Goal: Task Accomplishment & Management: Manage account settings

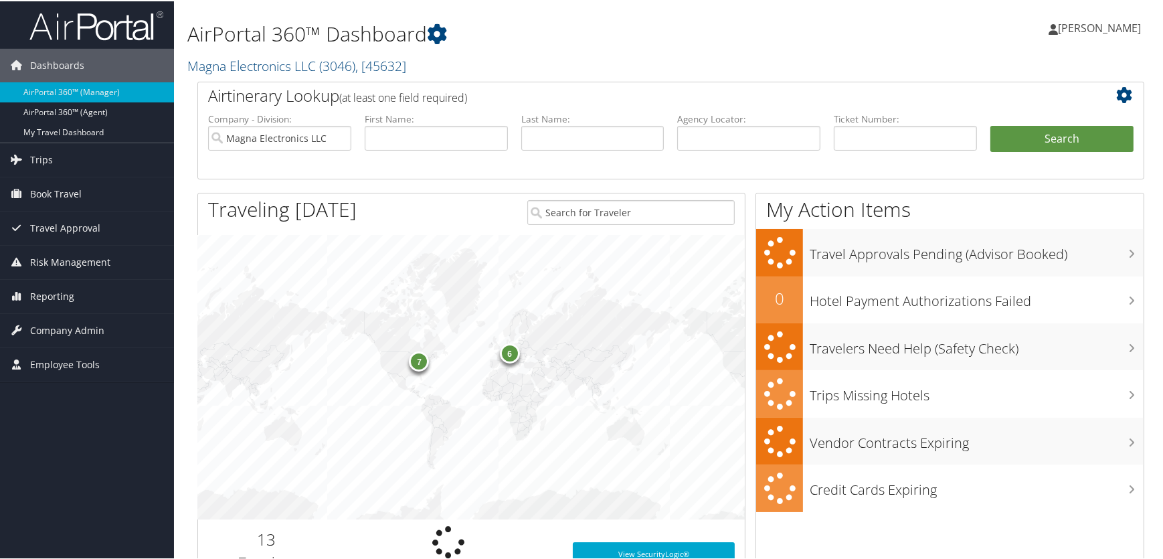
click at [546, 37] on h1 "AirPortal 360™ Dashboard" at bounding box center [509, 33] width 645 height 28
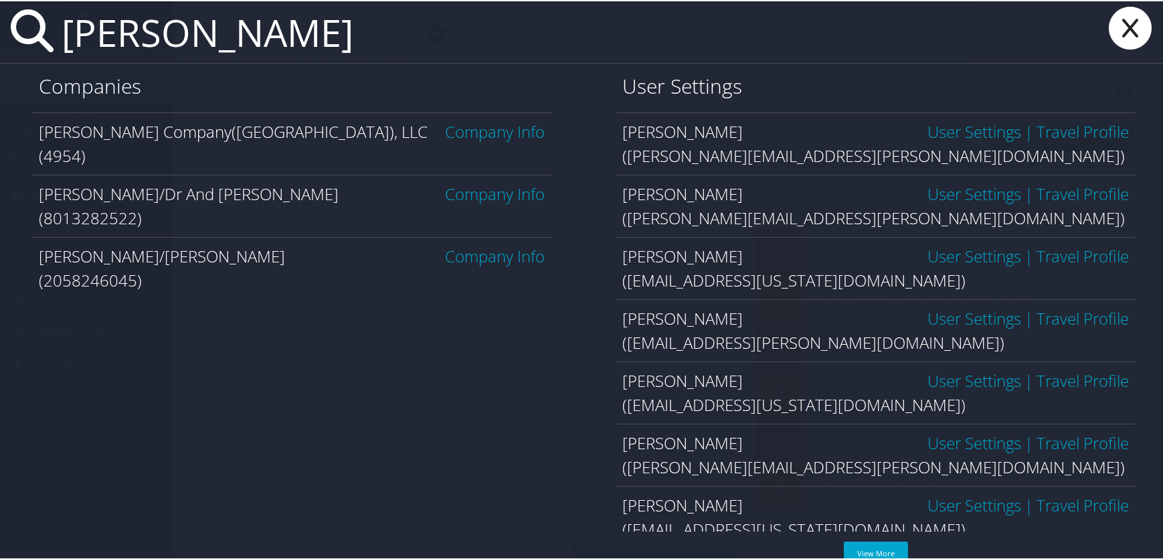
type input "nielsen"
click at [479, 132] on link "Company Info" at bounding box center [496, 130] width 100 height 22
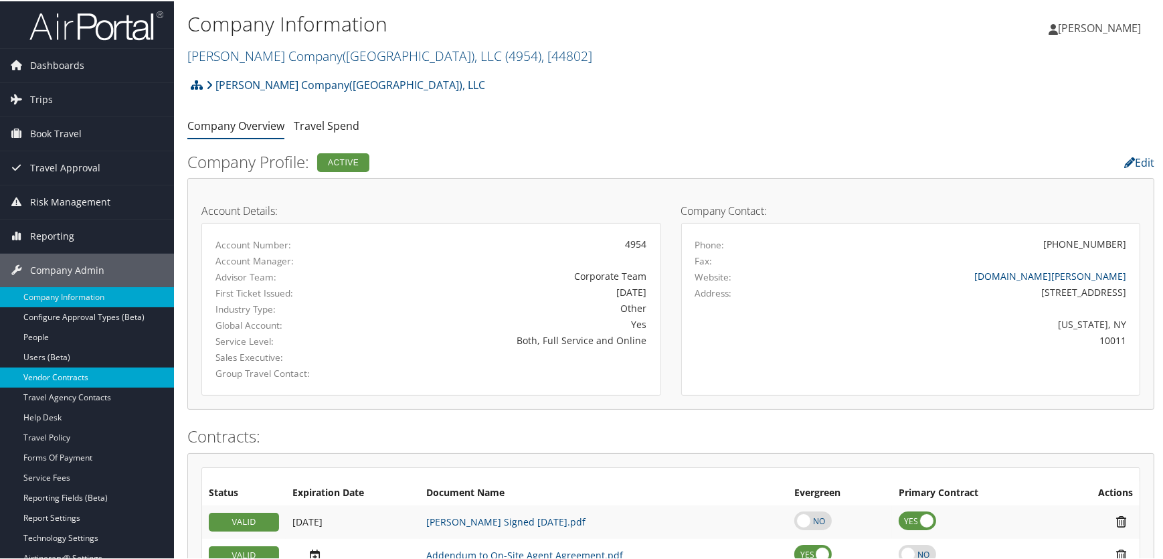
click at [68, 381] on link "Vendor Contracts" at bounding box center [87, 376] width 174 height 20
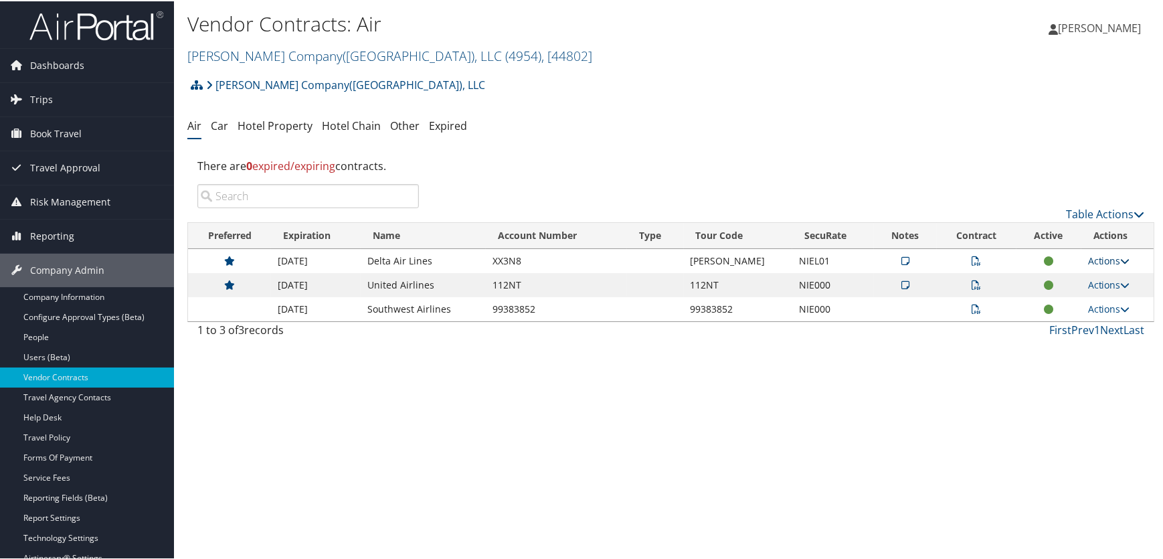
click at [1095, 256] on link "Actions" at bounding box center [1110, 259] width 42 height 13
click at [1025, 477] on div "Vendor Contracts: Air [PERSON_NAME] Company(US), LLC ( 4954 ) , [ 44802 ] [PERS…" at bounding box center [671, 279] width 994 height 559
click at [1116, 252] on td "Actions View Notes View Contracts Edit Contract Delete" at bounding box center [1118, 260] width 72 height 24
click at [1114, 258] on link "Actions" at bounding box center [1110, 259] width 42 height 13
click at [1100, 325] on link "Edit Contract" at bounding box center [1077, 324] width 89 height 23
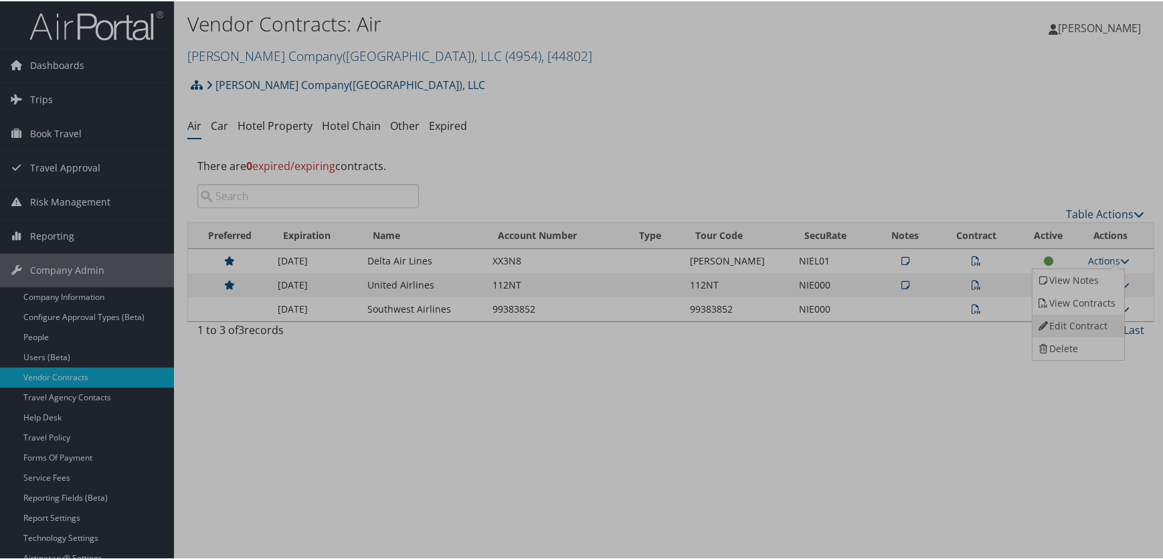
select select "[object Object]"
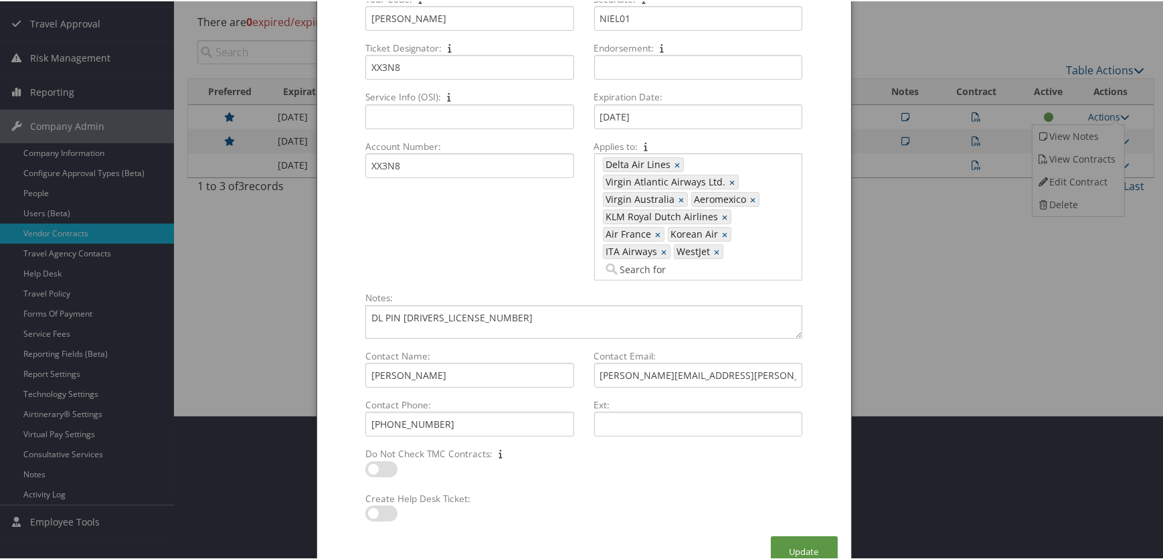
scroll to position [147, 0]
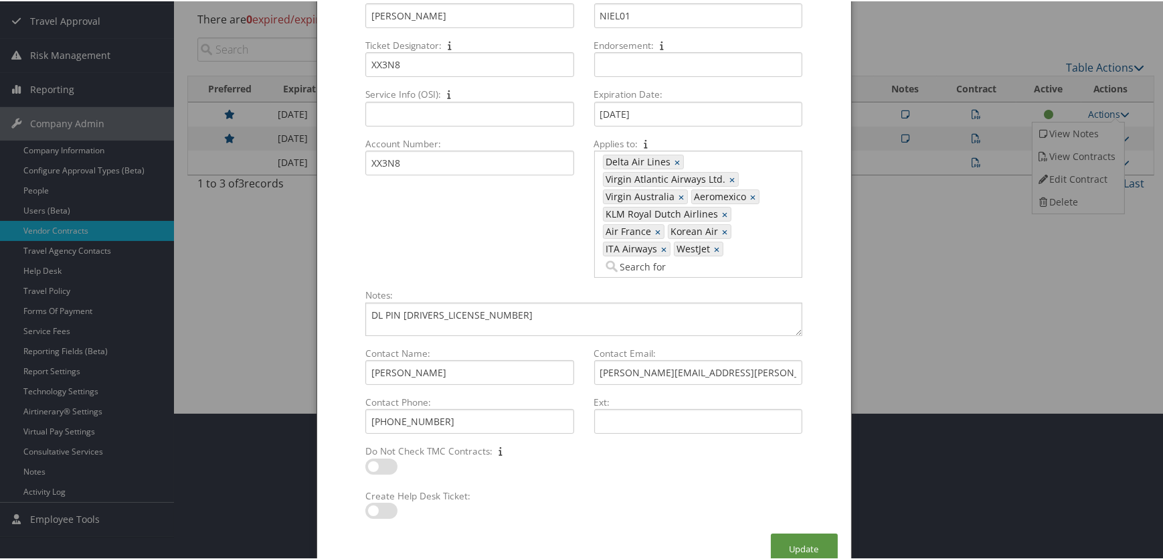
click at [904, 334] on div at bounding box center [584, 279] width 1168 height 559
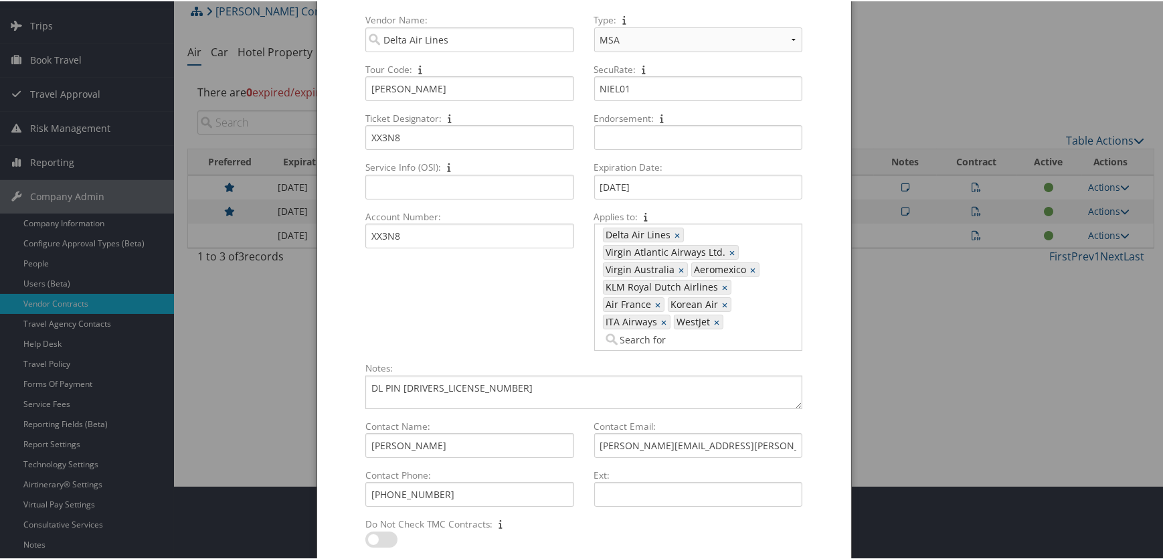
scroll to position [0, 0]
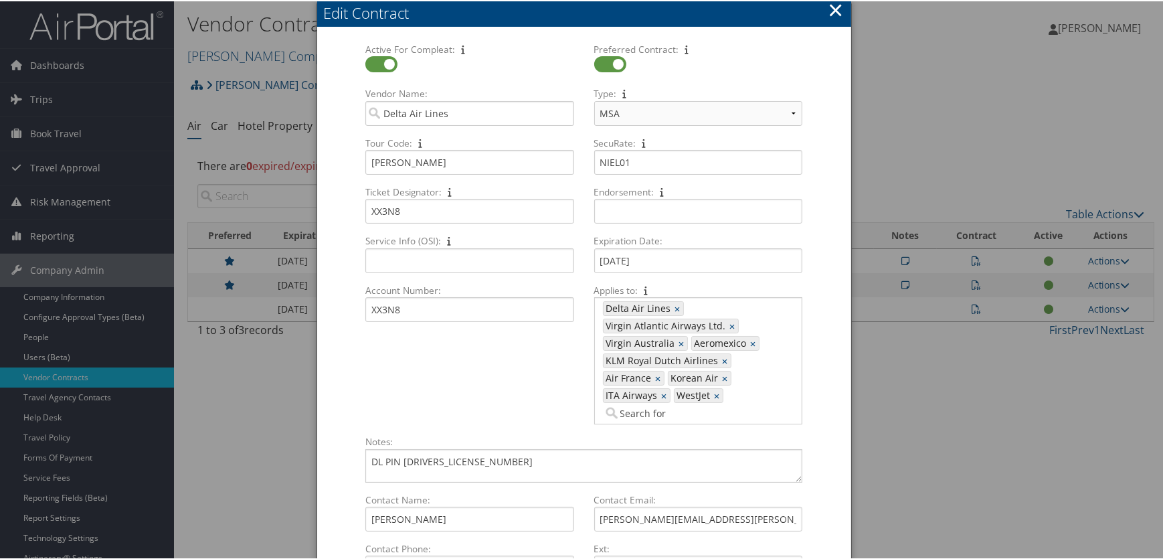
click at [829, 8] on button "×" at bounding box center [835, 8] width 15 height 27
